Goal: Book appointment/travel/reservation

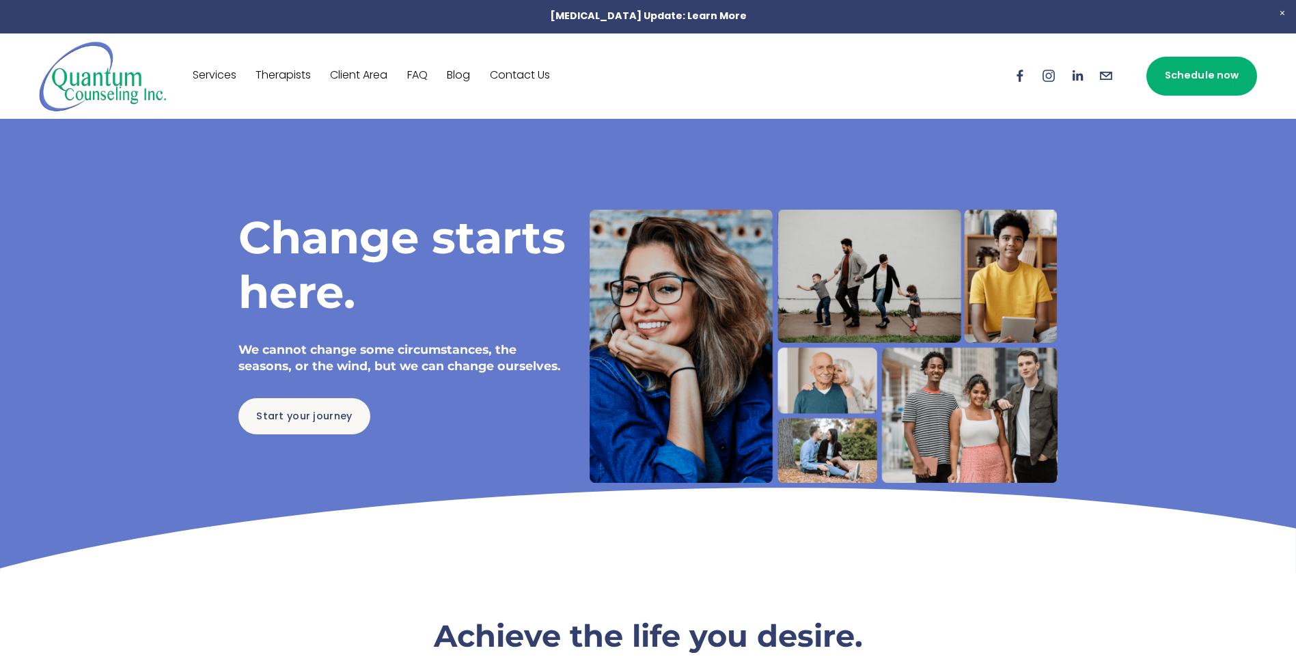
click at [1184, 77] on link "Schedule now" at bounding box center [1201, 76] width 111 height 39
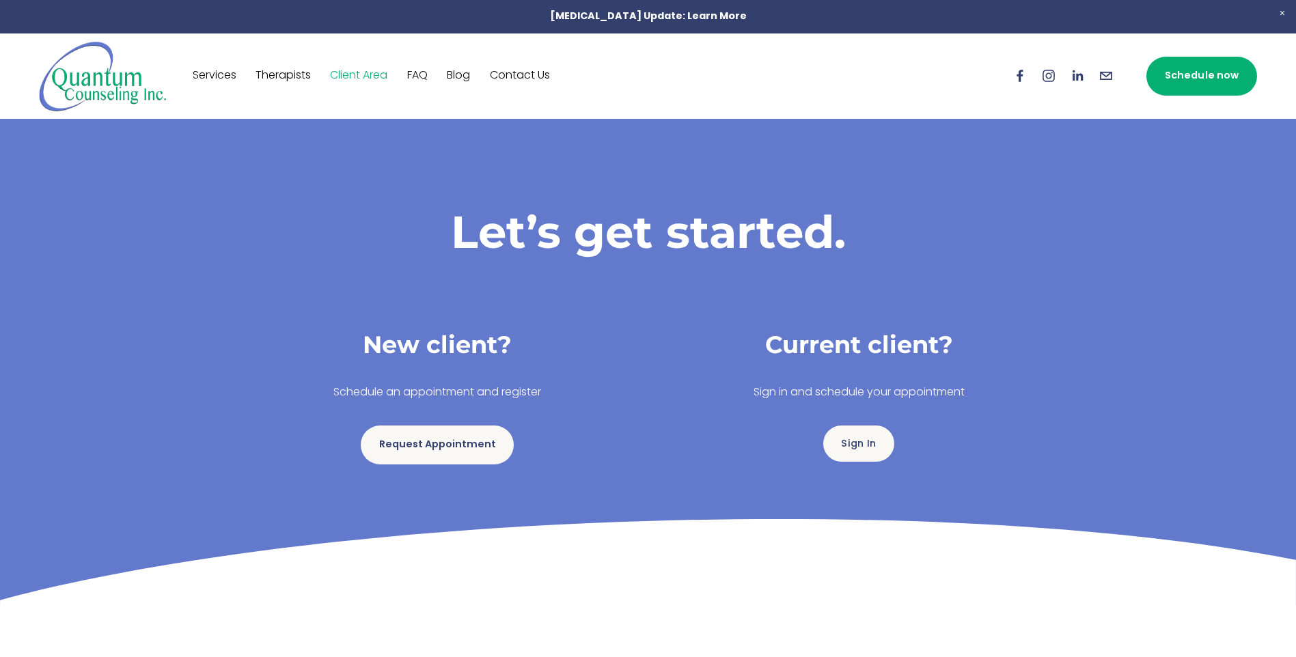
click at [458, 445] on link "Request Appointment" at bounding box center [437, 445] width 153 height 39
click at [452, 441] on link "Request Appointment" at bounding box center [437, 445] width 153 height 39
click at [452, 435] on link "Request Appointment" at bounding box center [437, 445] width 153 height 39
click at [449, 445] on link "Request Appointment" at bounding box center [437, 445] width 153 height 39
